Goal: Find specific page/section: Find specific page/section

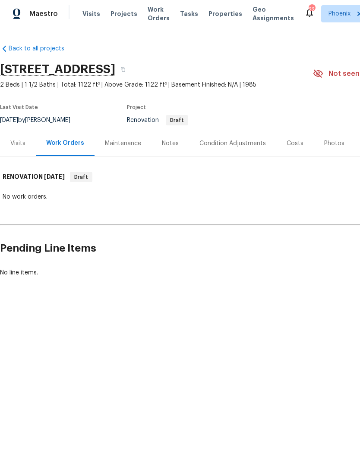
click at [20, 148] on div "Visits" at bounding box center [18, 143] width 36 height 25
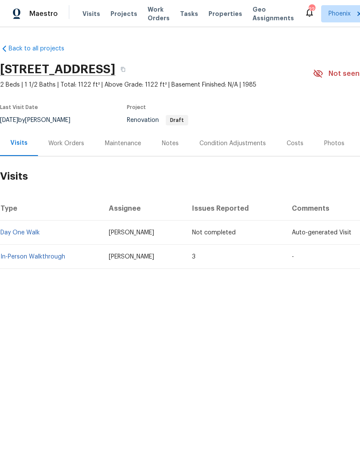
click at [44, 259] on link "In-Person Walkthrough" at bounding box center [32, 257] width 65 height 6
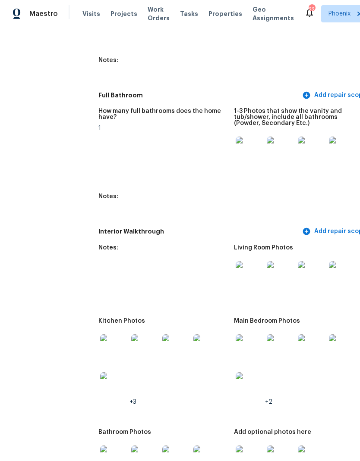
scroll to position [1048, 10]
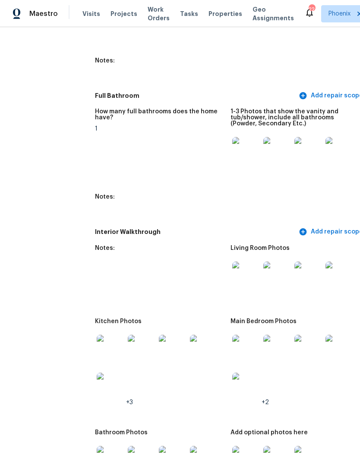
click at [232, 151] on img at bounding box center [246, 151] width 28 height 28
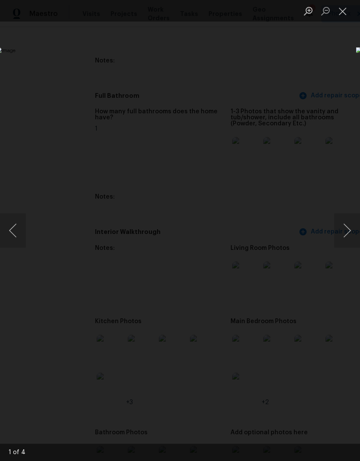
click at [343, 232] on button "Next image" at bounding box center [347, 230] width 26 height 35
click at [346, 232] on button "Next image" at bounding box center [347, 230] width 26 height 35
click at [17, 241] on button "Previous image" at bounding box center [13, 230] width 26 height 35
click at [20, 237] on button "Previous image" at bounding box center [13, 230] width 26 height 35
click at [350, 231] on button "Next image" at bounding box center [347, 230] width 26 height 35
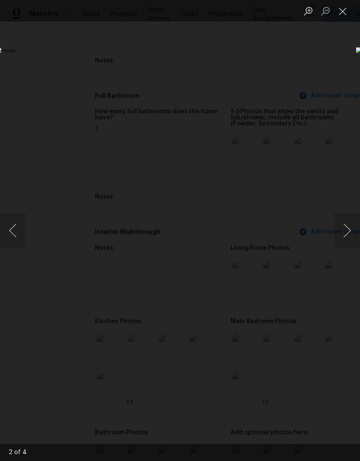
click at [350, 231] on button "Next image" at bounding box center [347, 230] width 26 height 35
click at [343, 238] on button "Next image" at bounding box center [347, 230] width 26 height 35
click at [344, 237] on button "Next image" at bounding box center [347, 230] width 26 height 35
click at [343, 237] on button "Next image" at bounding box center [347, 230] width 26 height 35
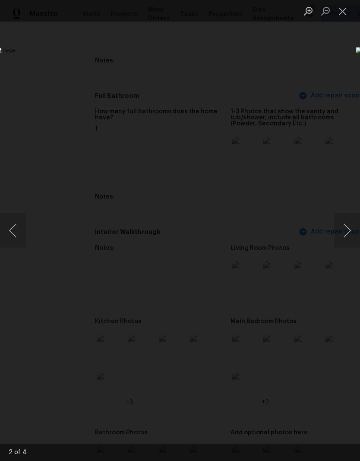
click at [346, 237] on button "Next image" at bounding box center [347, 230] width 26 height 35
click at [349, 8] on button "Close lightbox" at bounding box center [342, 10] width 17 height 15
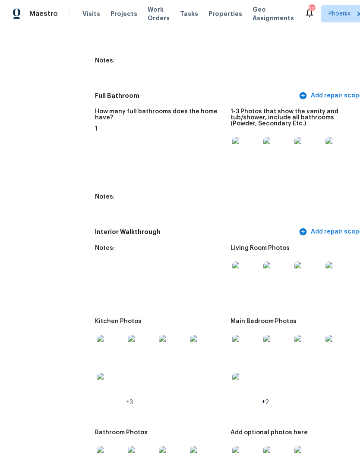
click at [232, 270] on img at bounding box center [246, 276] width 28 height 28
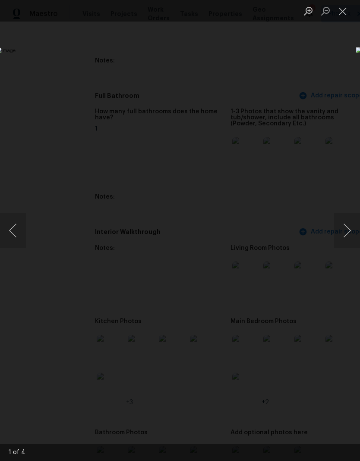
click at [342, 235] on button "Next image" at bounding box center [347, 230] width 26 height 35
click at [336, 238] on button "Next image" at bounding box center [347, 230] width 26 height 35
click at [342, 233] on button "Next image" at bounding box center [347, 230] width 26 height 35
click at [348, 236] on button "Next image" at bounding box center [347, 230] width 26 height 35
click at [344, 242] on button "Next image" at bounding box center [347, 230] width 26 height 35
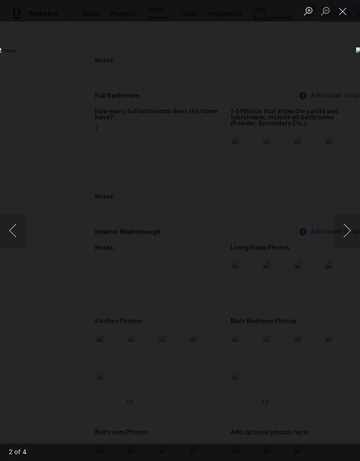
click at [344, 239] on button "Next image" at bounding box center [347, 230] width 26 height 35
click at [348, 240] on button "Next image" at bounding box center [347, 230] width 26 height 35
click at [341, 239] on button "Next image" at bounding box center [347, 230] width 26 height 35
click at [345, 239] on button "Next image" at bounding box center [347, 230] width 26 height 35
click at [348, 236] on button "Next image" at bounding box center [347, 230] width 26 height 35
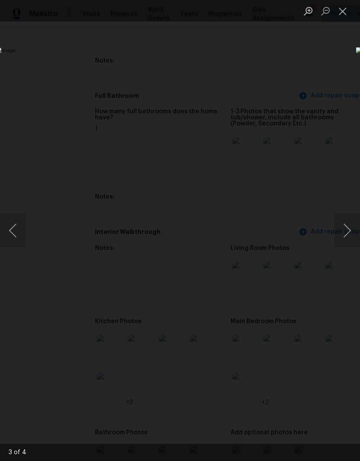
click at [349, 228] on button "Next image" at bounding box center [347, 230] width 26 height 35
click at [344, 234] on button "Next image" at bounding box center [347, 230] width 26 height 35
click at [345, 236] on button "Next image" at bounding box center [347, 230] width 26 height 35
click at [348, 235] on button "Next image" at bounding box center [347, 230] width 26 height 35
click at [346, 236] on button "Next image" at bounding box center [347, 230] width 26 height 35
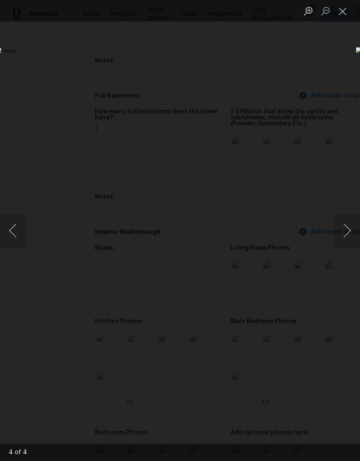
click at [345, 234] on button "Next image" at bounding box center [347, 230] width 26 height 35
click at [347, 237] on button "Next image" at bounding box center [347, 230] width 26 height 35
click at [346, 10] on button "Close lightbox" at bounding box center [342, 10] width 17 height 15
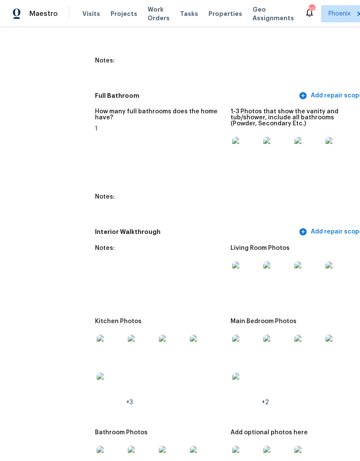
click at [97, 347] on img at bounding box center [111, 349] width 28 height 28
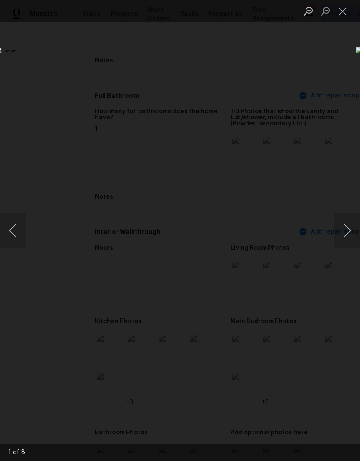
click at [344, 235] on button "Next image" at bounding box center [347, 230] width 26 height 35
click at [348, 234] on button "Next image" at bounding box center [347, 230] width 26 height 35
click at [344, 230] on button "Next image" at bounding box center [347, 230] width 26 height 35
click at [346, 230] on button "Next image" at bounding box center [347, 230] width 26 height 35
click at [343, 13] on button "Close lightbox" at bounding box center [342, 10] width 17 height 15
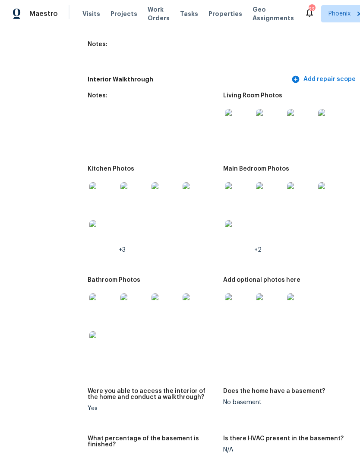
scroll to position [1199, 18]
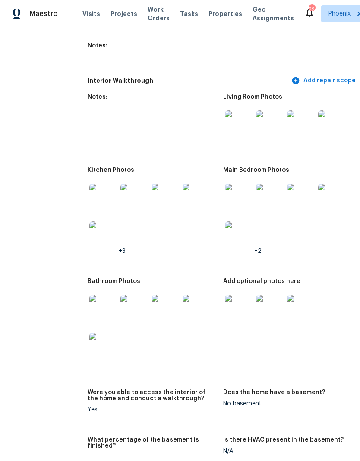
click at [225, 301] on img at bounding box center [239, 309] width 28 height 28
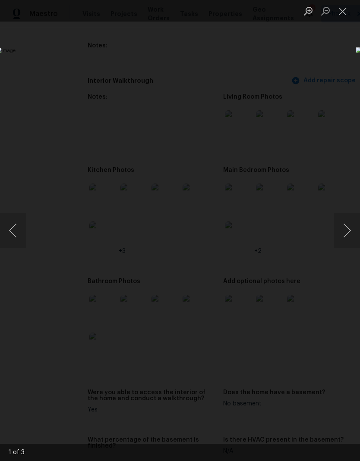
click at [339, 235] on button "Next image" at bounding box center [347, 230] width 26 height 35
click at [337, 247] on button "Next image" at bounding box center [347, 230] width 26 height 35
click at [282, 248] on img "Lightbox" at bounding box center [139, 230] width 286 height 367
click at [343, 237] on button "Next image" at bounding box center [347, 230] width 26 height 35
click at [345, 233] on button "Next image" at bounding box center [347, 230] width 26 height 35
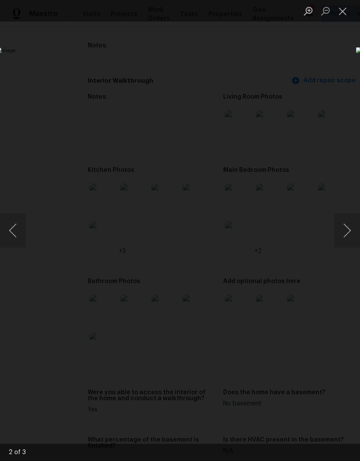
click at [346, 235] on button "Next image" at bounding box center [347, 230] width 26 height 35
click at [343, 235] on button "Next image" at bounding box center [347, 230] width 26 height 35
click at [346, 234] on button "Next image" at bounding box center [347, 230] width 26 height 35
click at [342, 235] on button "Next image" at bounding box center [347, 230] width 26 height 35
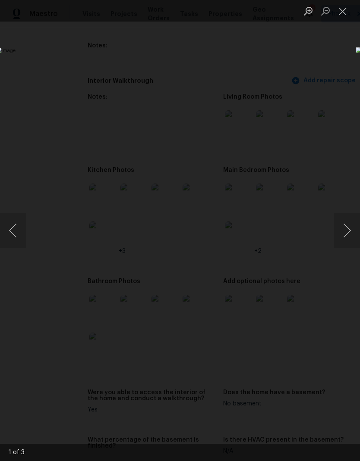
click at [343, 238] on button "Next image" at bounding box center [347, 230] width 26 height 35
click at [343, 237] on button "Next image" at bounding box center [347, 230] width 26 height 35
click at [343, 236] on button "Next image" at bounding box center [347, 230] width 26 height 35
click at [342, 236] on button "Next image" at bounding box center [347, 230] width 26 height 35
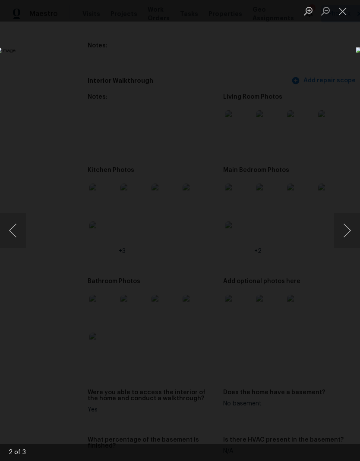
click at [342, 236] on button "Next image" at bounding box center [347, 230] width 26 height 35
click at [340, 233] on button "Next image" at bounding box center [347, 230] width 26 height 35
click at [338, 235] on button "Next image" at bounding box center [347, 230] width 26 height 35
click at [338, 234] on button "Next image" at bounding box center [347, 230] width 26 height 35
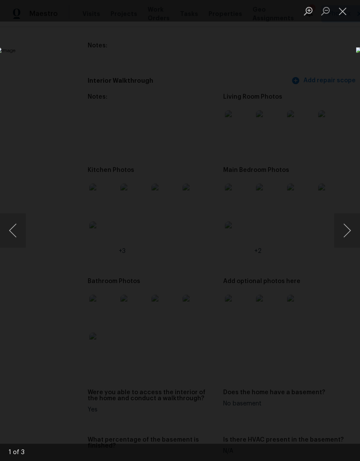
click at [342, 236] on button "Next image" at bounding box center [347, 230] width 26 height 35
click at [342, 235] on button "Next image" at bounding box center [347, 230] width 26 height 35
click at [341, 238] on button "Next image" at bounding box center [347, 230] width 26 height 35
click at [341, 235] on button "Next image" at bounding box center [347, 230] width 26 height 35
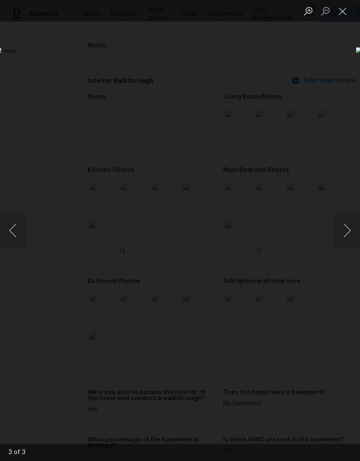
click at [338, 236] on button "Next image" at bounding box center [347, 230] width 26 height 35
click at [345, 239] on button "Next image" at bounding box center [347, 230] width 26 height 35
click at [345, 238] on button "Next image" at bounding box center [347, 230] width 26 height 35
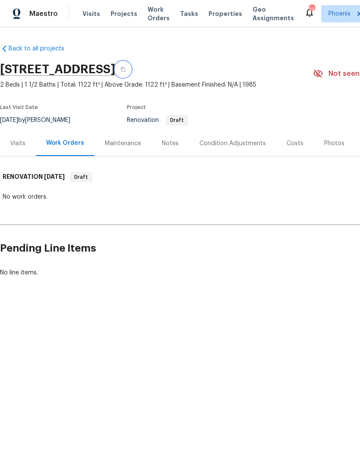
click at [126, 69] on icon "button" at bounding box center [122, 69] width 5 height 5
click at [217, 15] on span "Properties" at bounding box center [225, 13] width 34 height 9
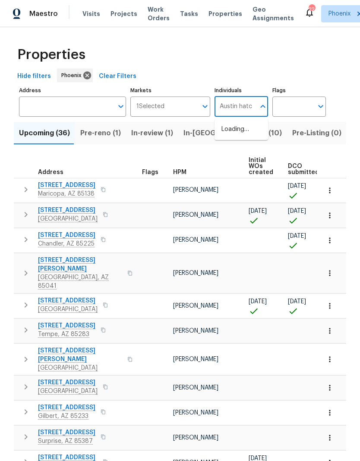
type input "Austin hatch"
click at [228, 136] on input "checkbox" at bounding box center [230, 134] width 18 height 18
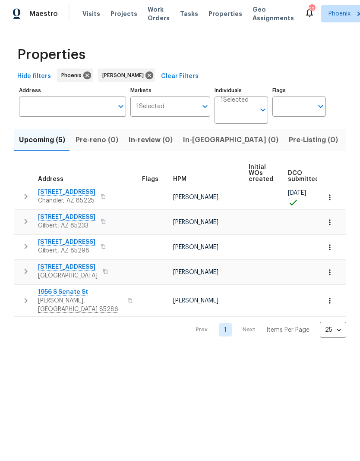
click at [106, 198] on icon "button" at bounding box center [102, 196] width 5 height 5
click at [108, 202] on button "button" at bounding box center [103, 197] width 10 height 12
